Goal: Book appointment/travel/reservation

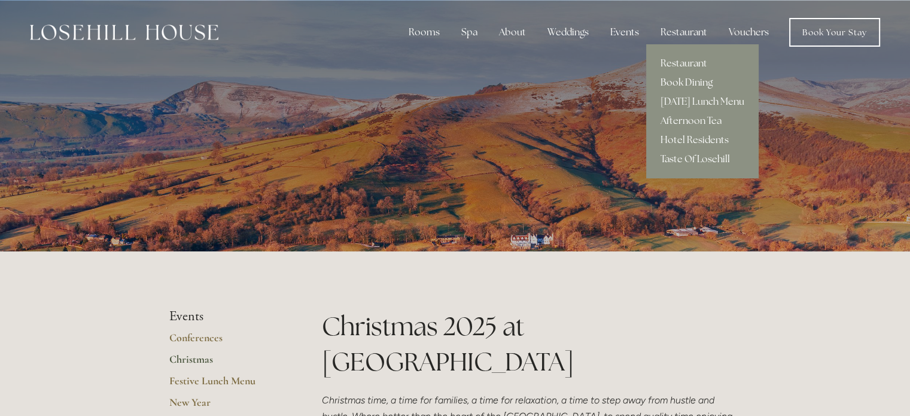
click at [681, 80] on link "Book Dining" at bounding box center [702, 82] width 112 height 19
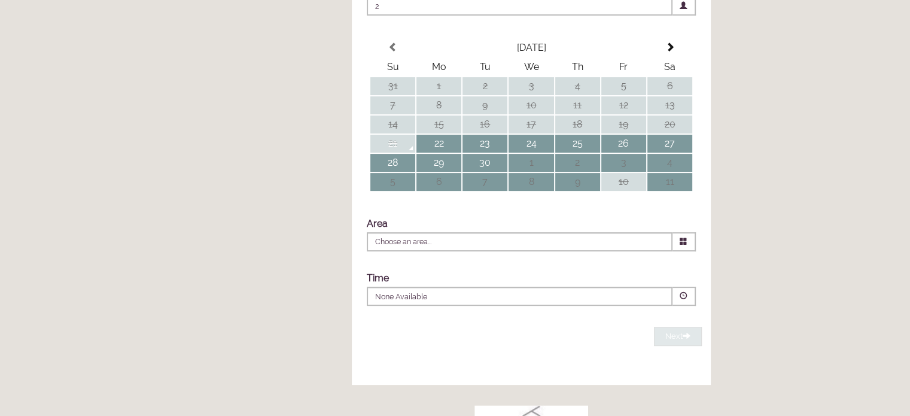
scroll to position [282, 0]
click at [670, 53] on span at bounding box center [669, 48] width 10 height 10
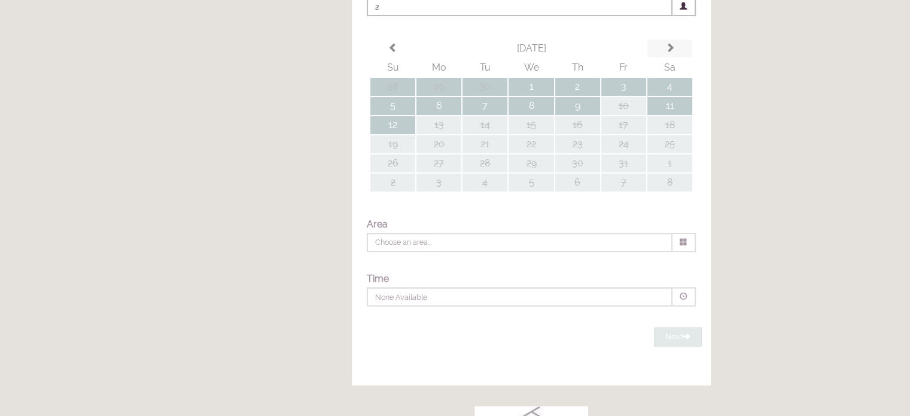
click at [670, 72] on div "Party size Adults 2 1 2 3 4 5 6 Children 0 0 1 2 3 4 5 6" at bounding box center [531, 149] width 359 height 356
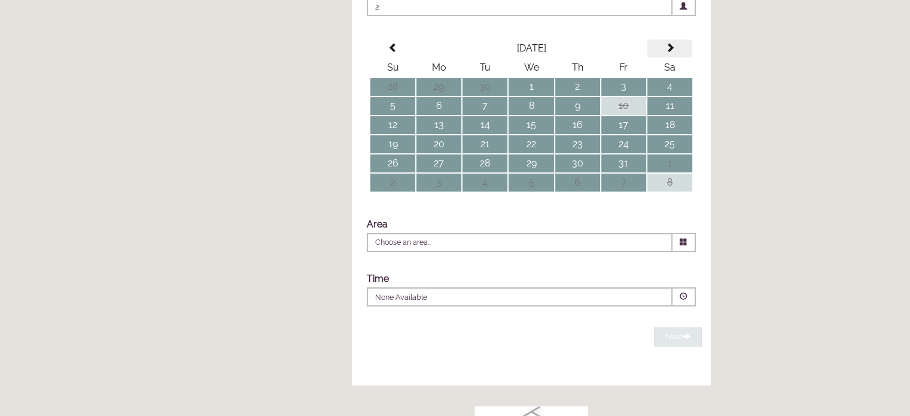
click at [670, 53] on span at bounding box center [669, 48] width 10 height 10
